Goal: Task Accomplishment & Management: Manage account settings

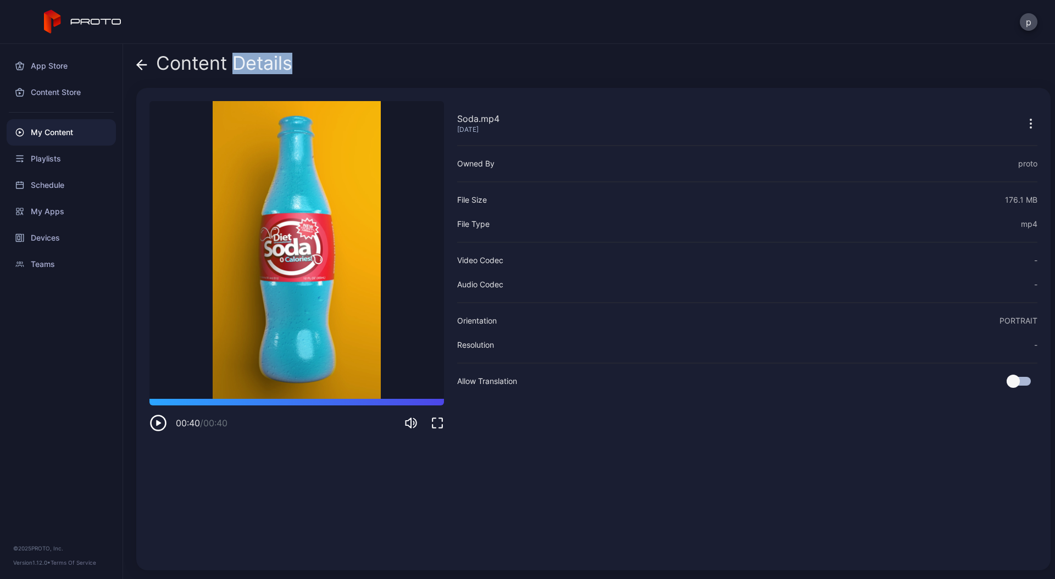
click at [63, 135] on div "My Content" at bounding box center [61, 132] width 109 height 26
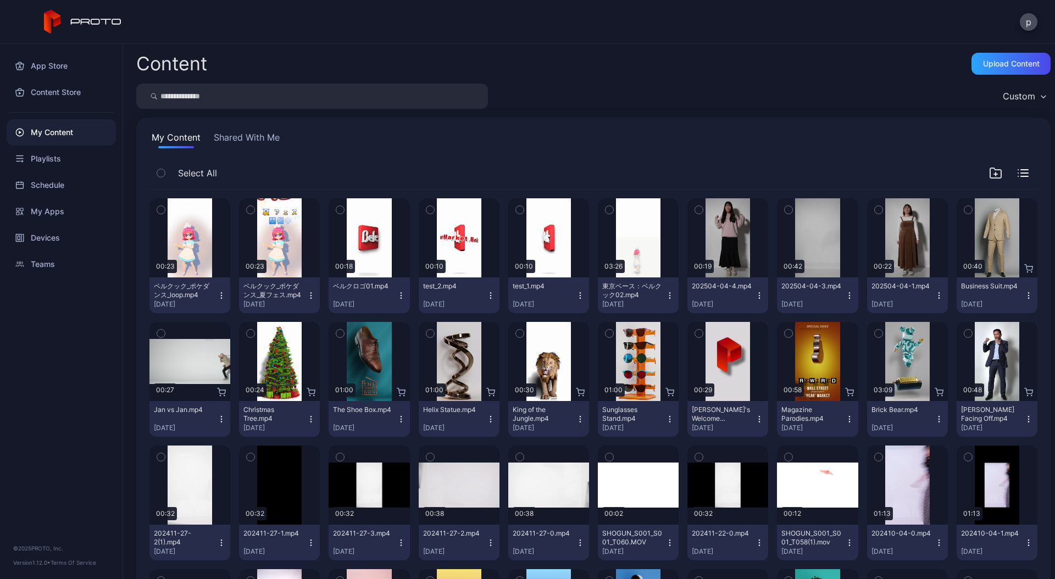
click at [336, 207] on icon "button" at bounding box center [340, 210] width 8 height 12
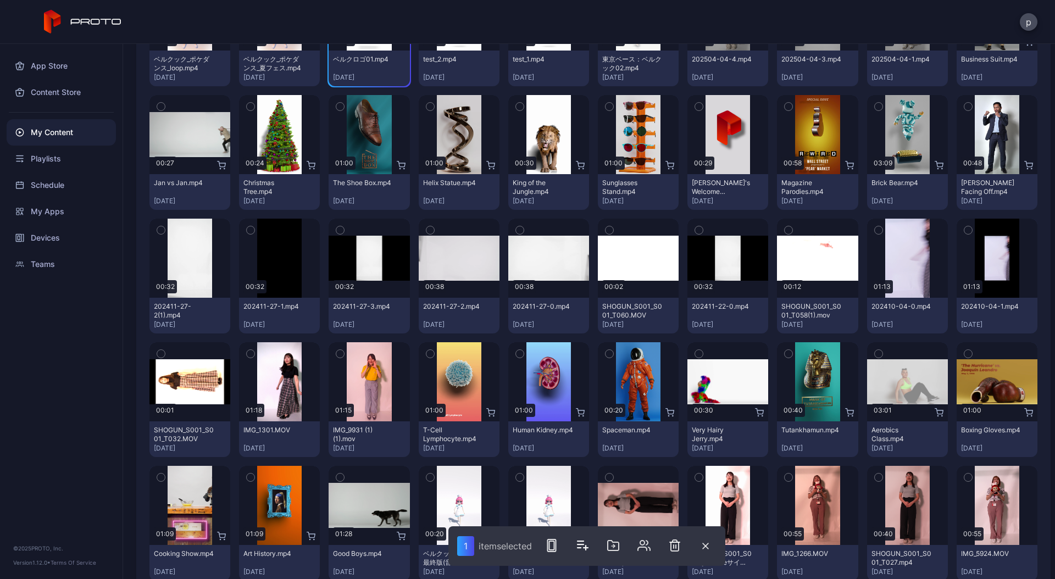
scroll to position [227, 0]
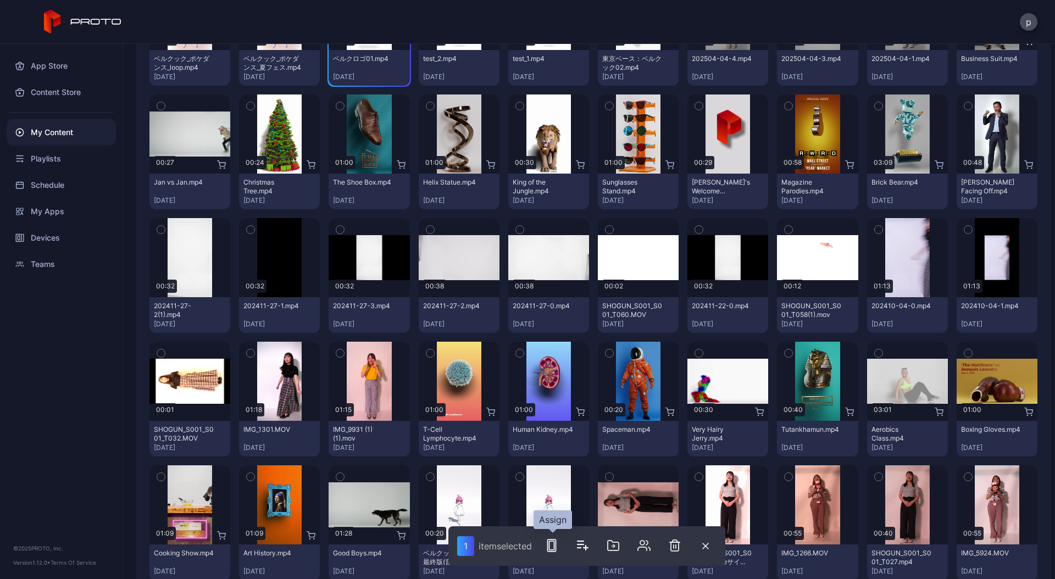
click at [549, 546] on icon "button" at bounding box center [551, 545] width 13 height 13
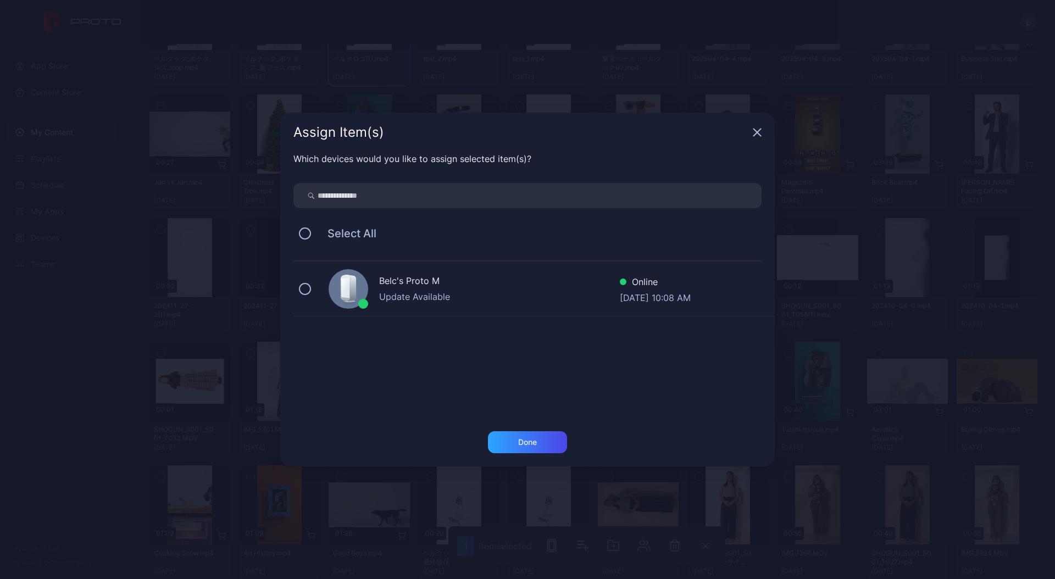
click at [761, 135] on icon "button" at bounding box center [757, 132] width 9 height 9
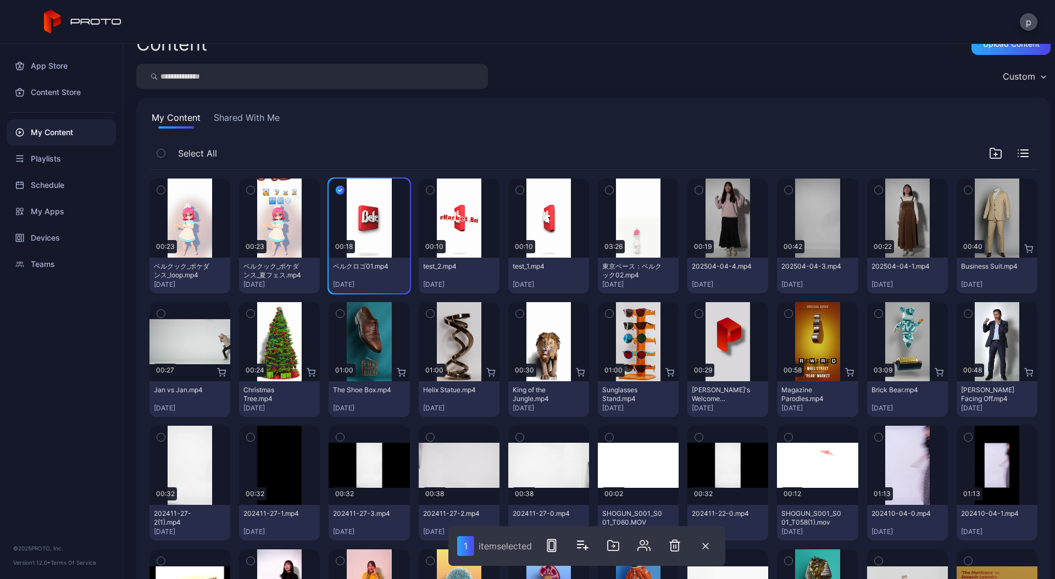
scroll to position [0, 0]
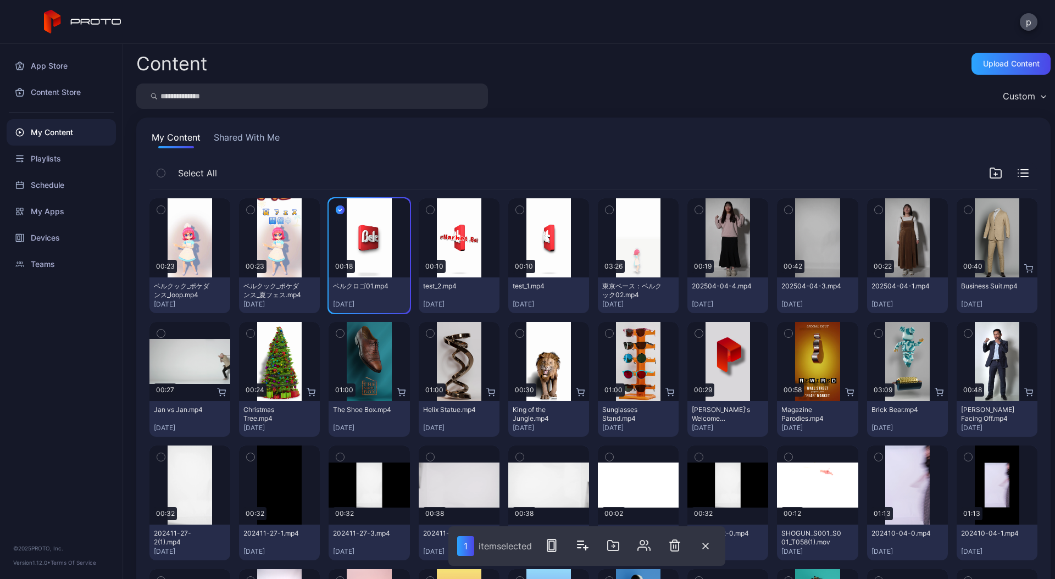
click at [611, 76] on div "Content Upload Content Custom My Content Shared With Me Select All Preview 00:2…" at bounding box center [589, 311] width 932 height 535
click at [48, 158] on div "Playlists" at bounding box center [61, 159] width 109 height 26
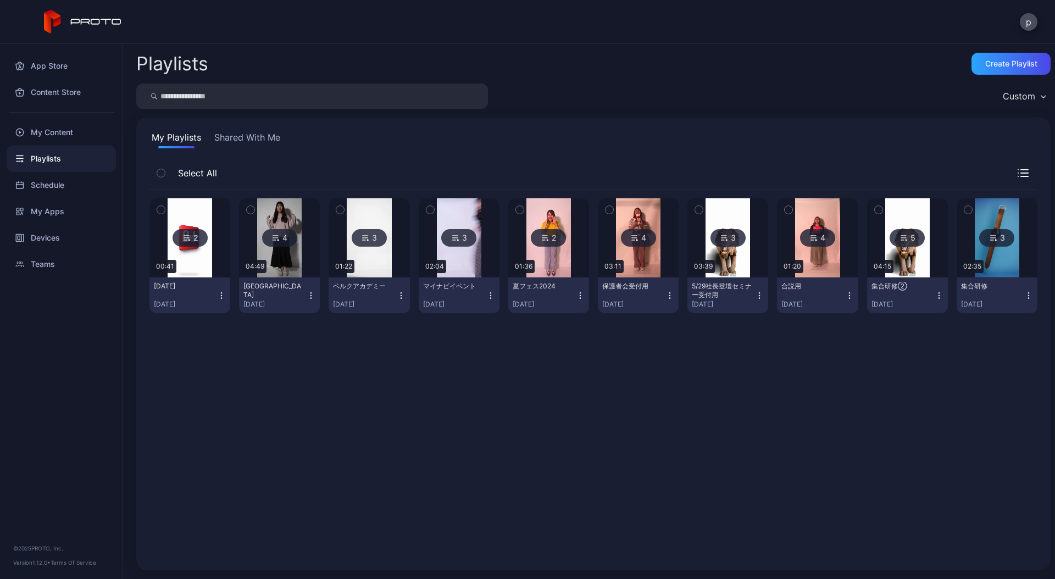
click at [218, 292] on icon "button" at bounding box center [221, 295] width 9 height 9
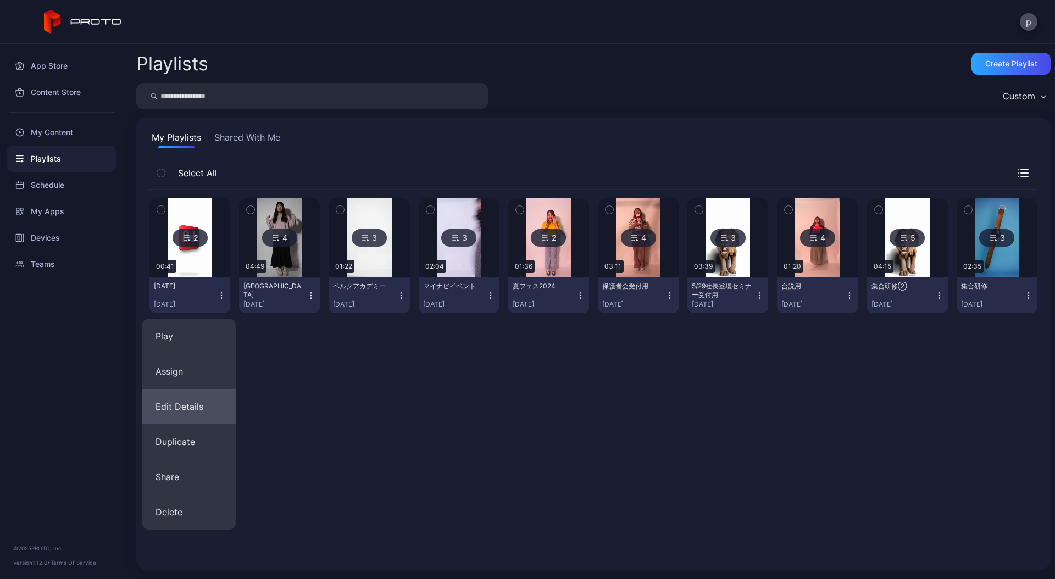
click at [196, 411] on button "Edit Details" at bounding box center [188, 406] width 93 height 35
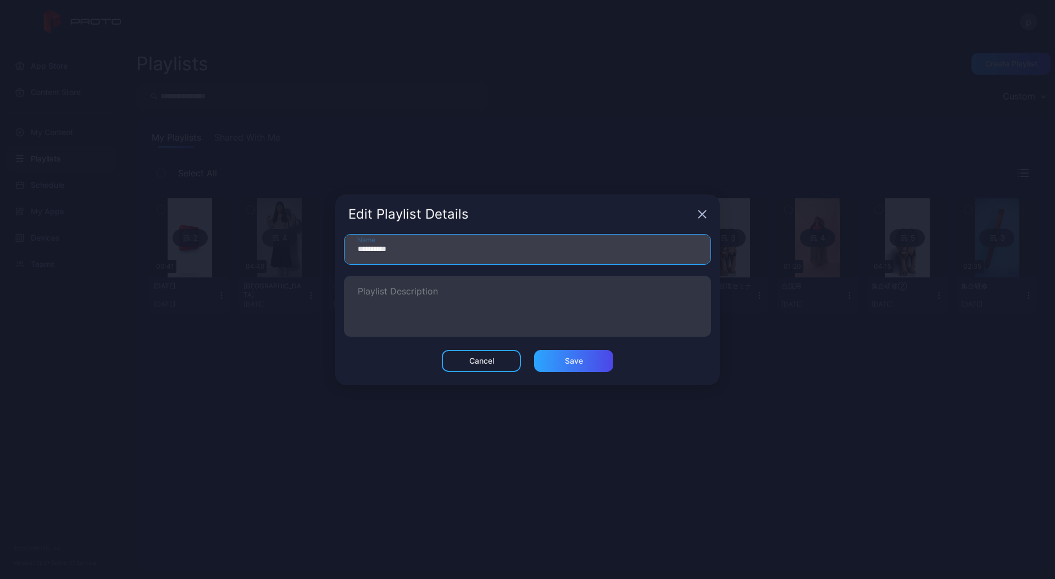
click at [427, 248] on input "**********" at bounding box center [527, 249] width 367 height 31
type input "**********"
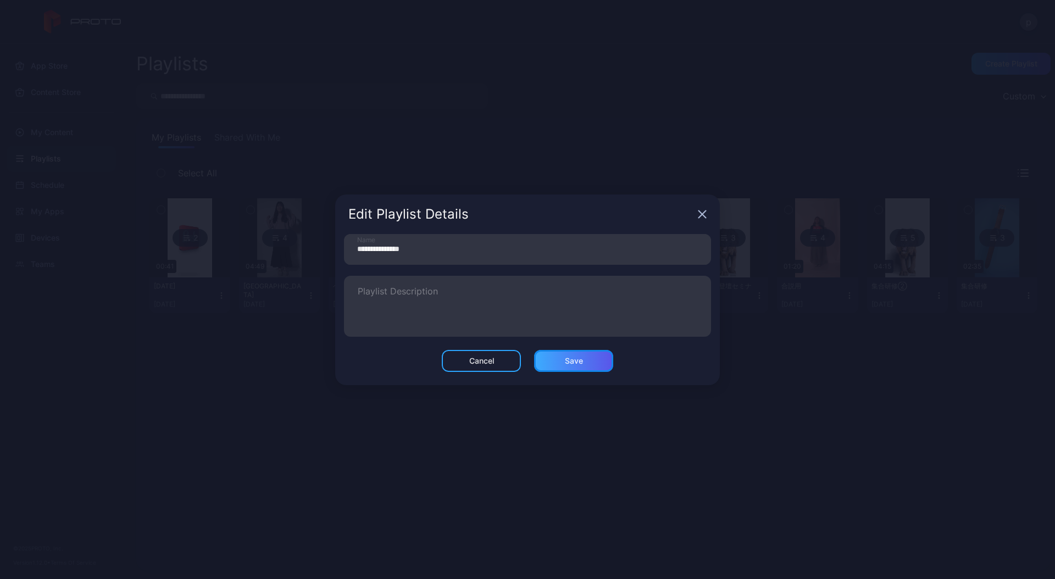
click at [589, 366] on div "Save" at bounding box center [573, 361] width 79 height 22
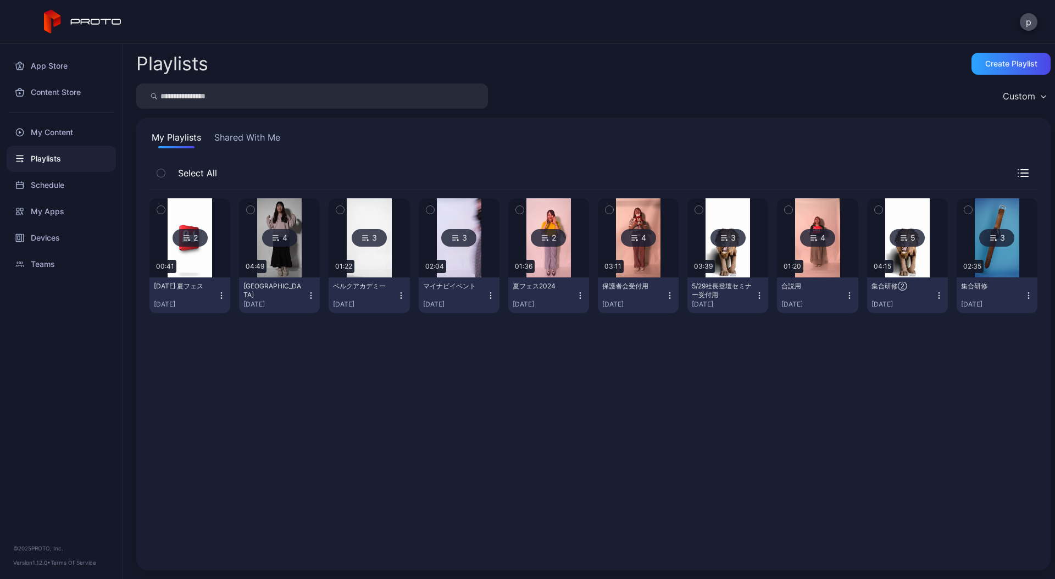
click at [266, 21] on div "p" at bounding box center [527, 22] width 1055 height 44
click at [596, 111] on div "Playlists Create Playlist Custom My Playlists Shared With Me Select All 2 00:41…" at bounding box center [589, 311] width 932 height 535
click at [573, 137] on div "My Playlists Shared With Me" at bounding box center [593, 140] width 888 height 18
